Goal: Information Seeking & Learning: Learn about a topic

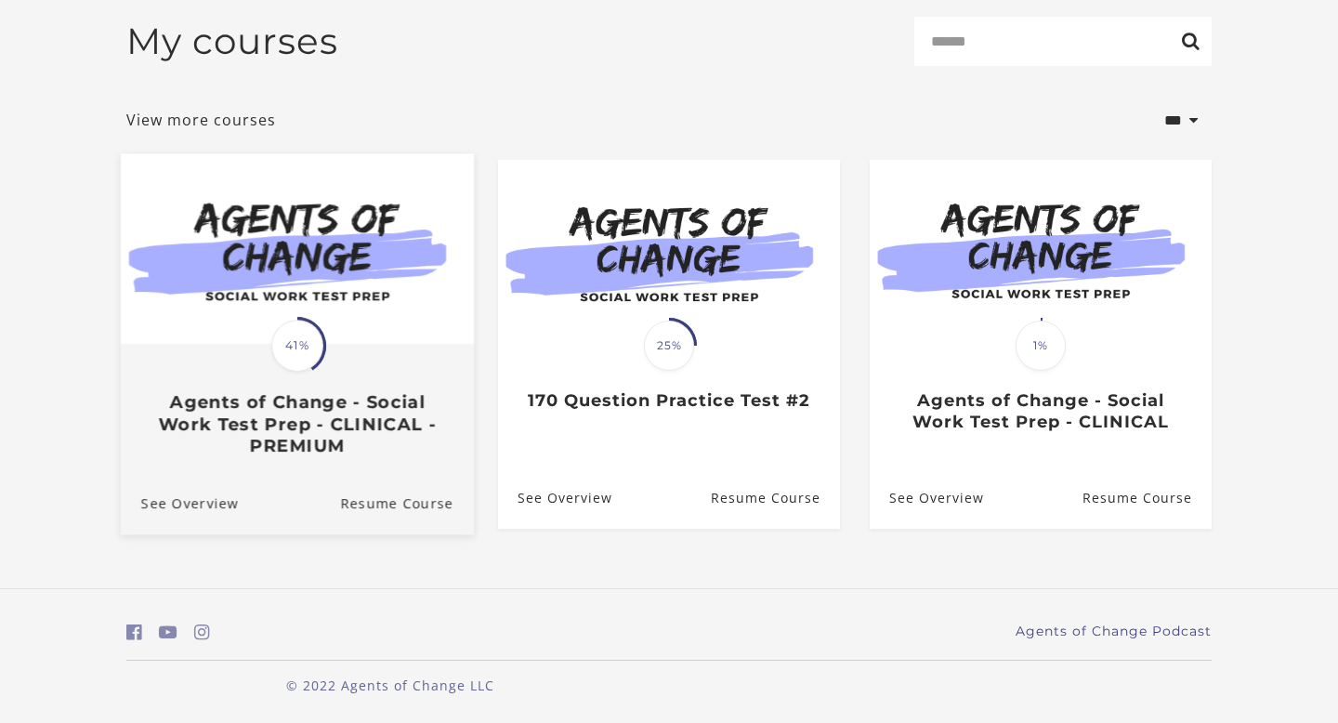
click at [384, 404] on h3 "Agents of Change - Social Work Test Prep - CLINICAL - PREMIUM" at bounding box center [297, 424] width 312 height 65
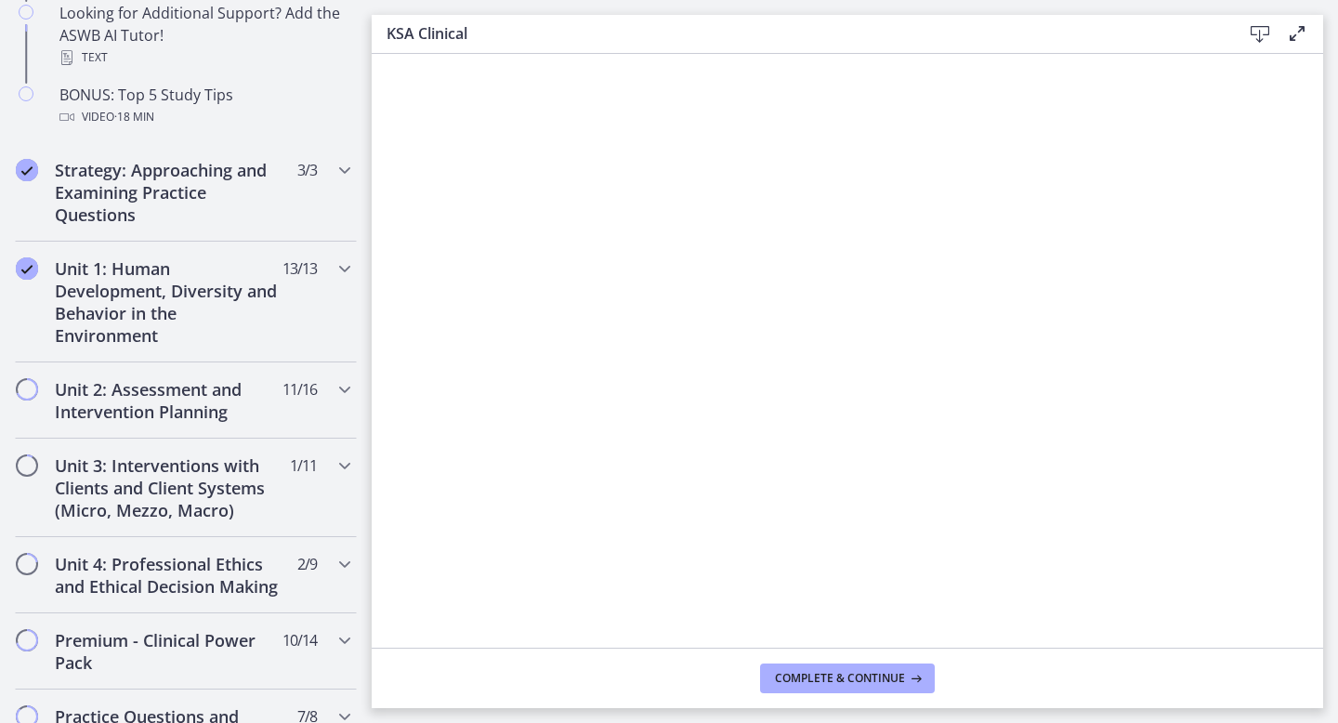
scroll to position [1112, 0]
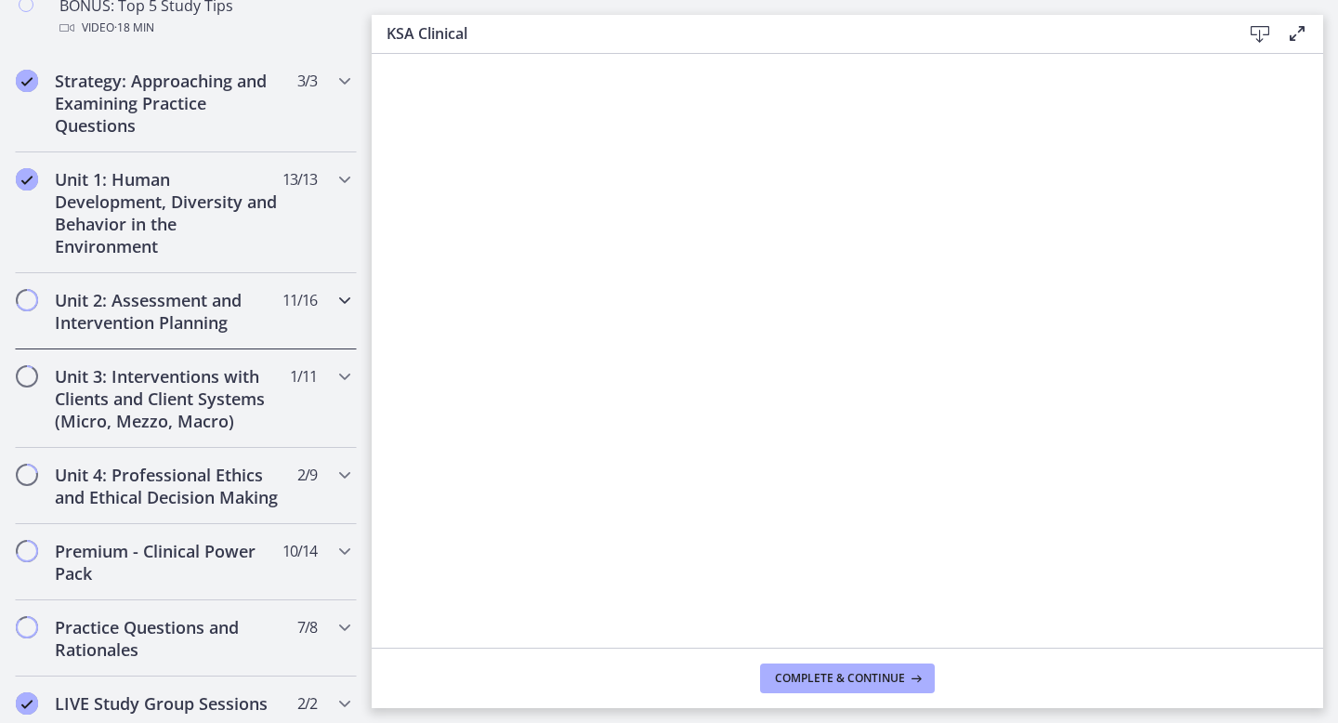
click at [149, 315] on h2 "Unit 2: Assessment and Intervention Planning" at bounding box center [168, 311] width 227 height 45
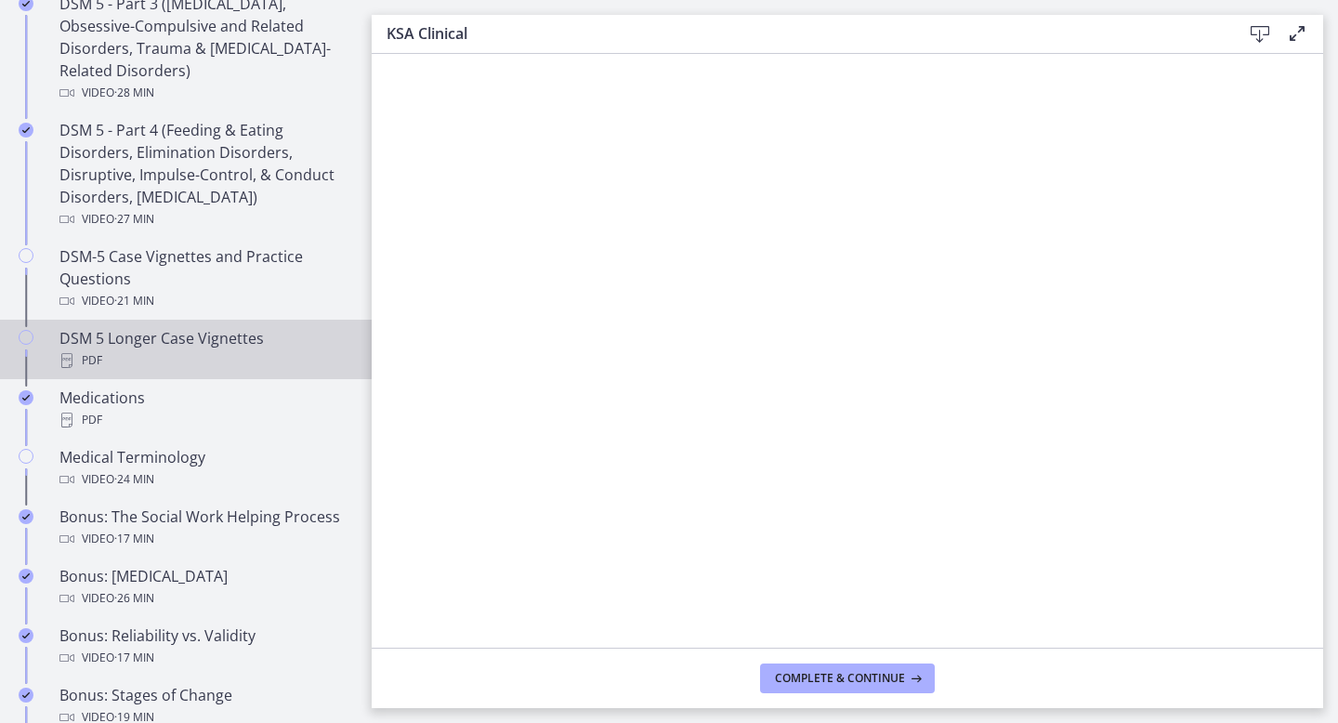
click at [181, 343] on div "DSM 5 Longer Case Vignettes PDF" at bounding box center [204, 349] width 290 height 45
